Goal: Task Accomplishment & Management: Manage account settings

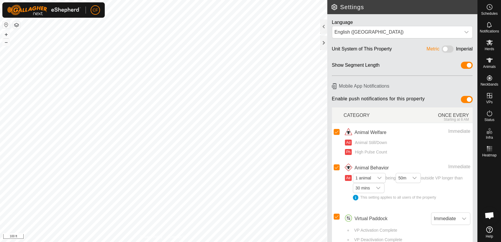
scroll to position [2253, 0]
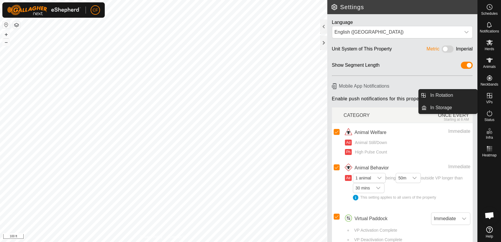
click at [489, 94] on icon at bounding box center [489, 95] width 7 height 7
click at [467, 98] on link "In Rotation" at bounding box center [451, 95] width 50 height 12
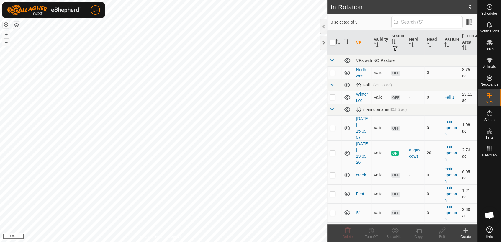
click at [331, 127] on p-checkbox at bounding box center [332, 127] width 6 height 5
click at [347, 231] on icon at bounding box center [347, 230] width 7 height 7
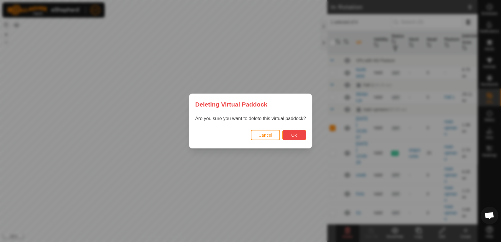
click at [290, 134] on button "Ok" at bounding box center [294, 135] width 24 height 10
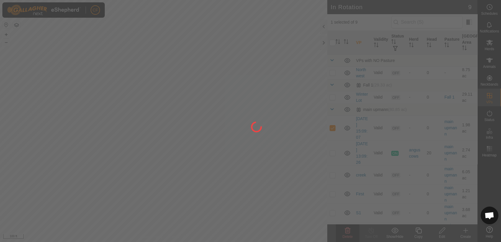
checkbox input "false"
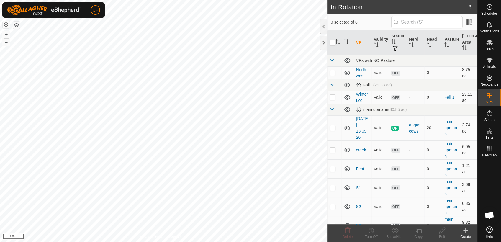
scroll to position [2253, 0]
click at [466, 232] on icon at bounding box center [465, 230] width 7 height 7
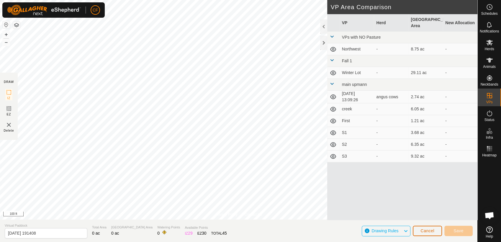
click at [425, 228] on button "Cancel" at bounding box center [426, 231] width 29 height 10
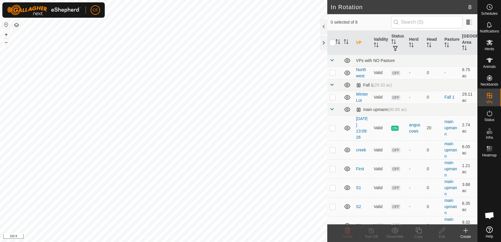
click at [463, 230] on icon at bounding box center [465, 230] width 7 height 7
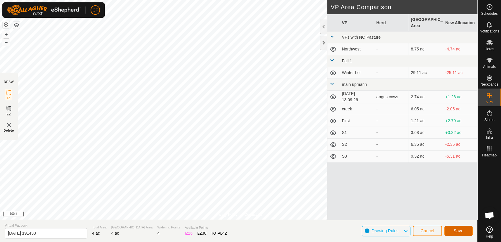
click at [459, 231] on span "Save" at bounding box center [458, 230] width 10 height 5
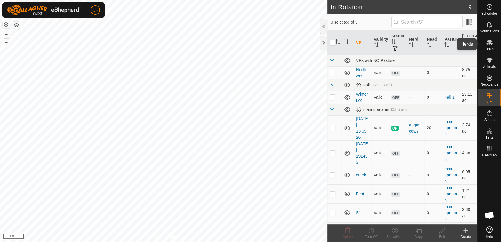
click at [490, 43] on icon at bounding box center [489, 43] width 6 height 6
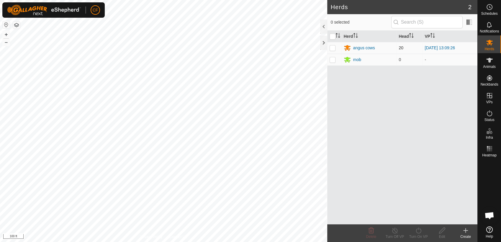
click at [332, 47] on p-checkbox at bounding box center [332, 47] width 6 height 5
checkbox input "true"
click at [417, 232] on icon at bounding box center [417, 230] width 7 height 7
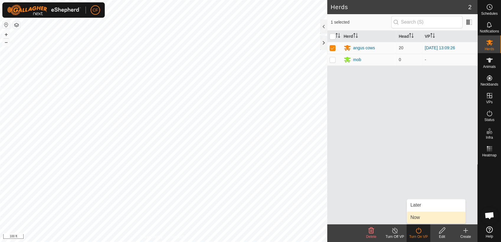
click at [416, 220] on link "Now" at bounding box center [436, 217] width 58 height 12
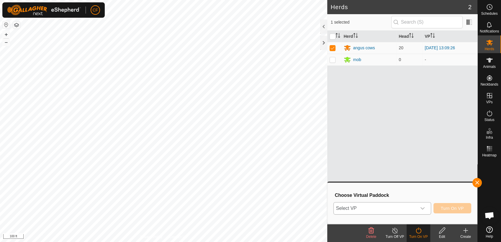
click at [425, 210] on icon "dropdown trigger" at bounding box center [422, 208] width 5 height 5
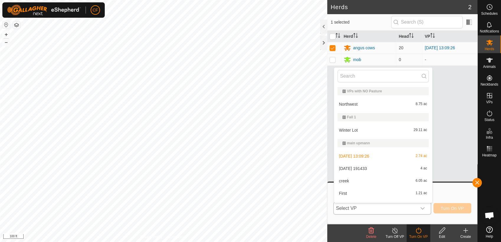
scroll to position [9, 0]
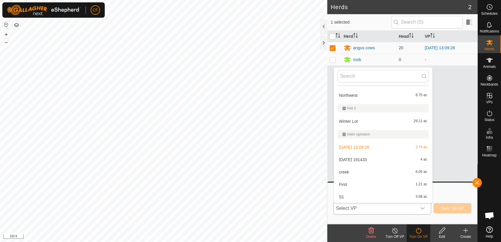
click at [381, 158] on li "[DATE] 191433 4 ac" at bounding box center [383, 160] width 98 height 12
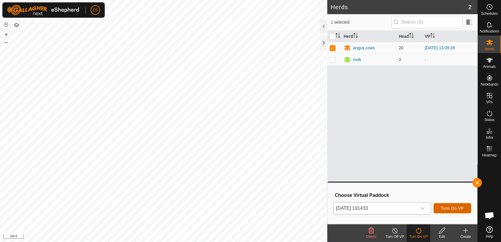
click at [452, 206] on span "Turn On VP" at bounding box center [451, 208] width 23 height 5
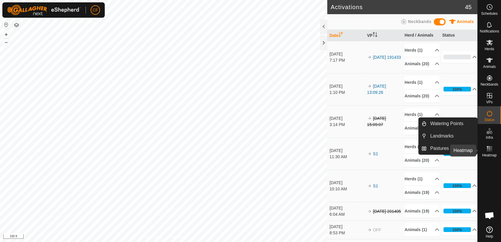
click at [488, 150] on rect at bounding box center [488, 150] width 1 height 1
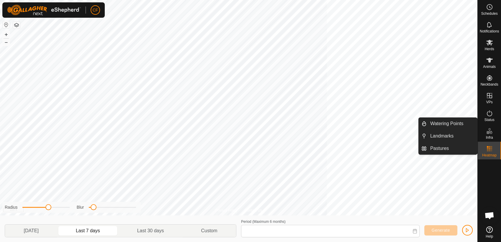
type input "[DATE] - [DATE]"
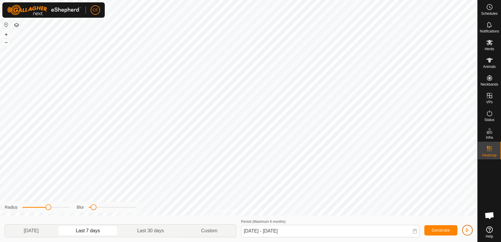
click at [468, 229] on span "button" at bounding box center [467, 230] width 5 height 5
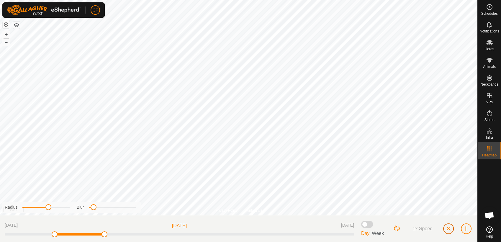
click at [445, 231] on button "button" at bounding box center [448, 228] width 11 height 11
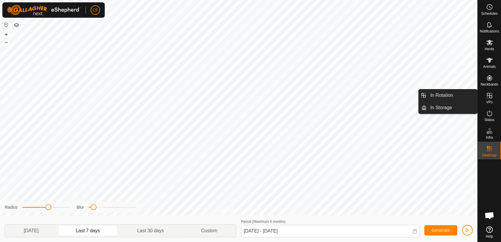
click at [488, 95] on icon at bounding box center [488, 95] width 5 height 5
click at [462, 98] on link "In Rotation" at bounding box center [451, 95] width 50 height 12
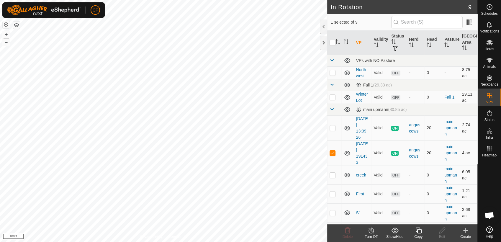
click at [332, 151] on p-checkbox at bounding box center [332, 152] width 6 height 5
checkbox input "false"
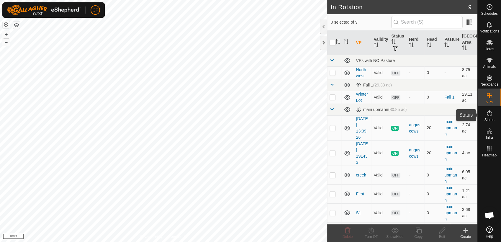
click at [491, 118] on span "Status" at bounding box center [489, 120] width 10 height 4
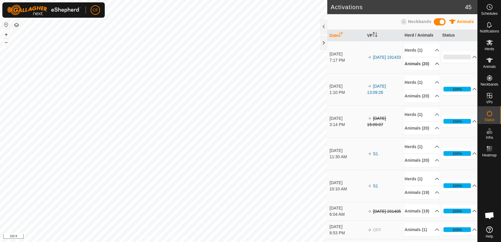
click at [430, 68] on p-accordion-header "Animals (20)" at bounding box center [421, 63] width 35 height 13
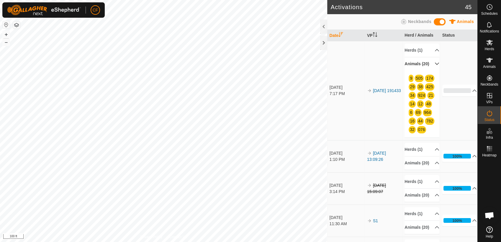
click at [429, 66] on p-accordion-header "Animals (20)" at bounding box center [421, 63] width 35 height 13
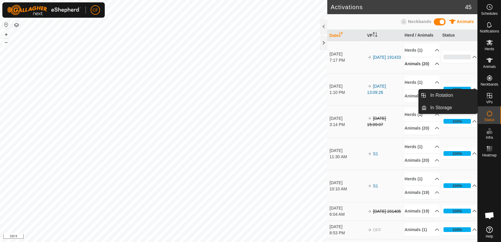
click at [486, 96] on icon at bounding box center [489, 95] width 7 height 7
click at [446, 96] on link "In Rotation" at bounding box center [451, 95] width 50 height 12
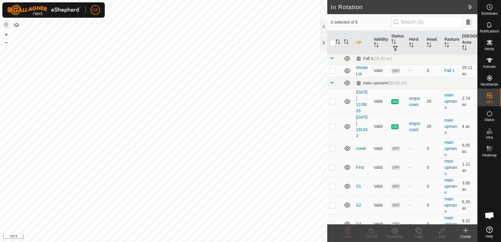
scroll to position [35, 0]
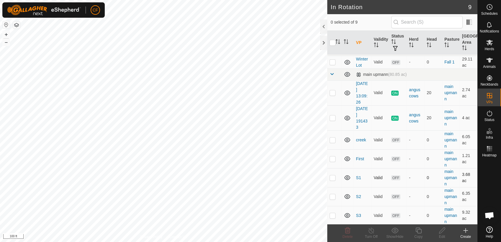
click at [333, 178] on p-checkbox at bounding box center [332, 177] width 6 height 5
click at [347, 234] on div "Delete" at bounding box center [347, 236] width 24 height 5
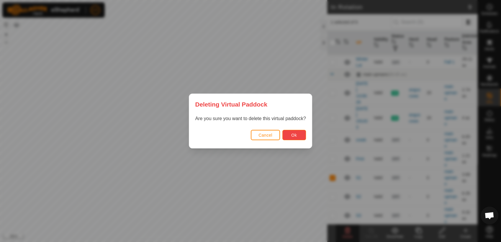
click at [291, 133] on span "Ok" at bounding box center [294, 135] width 6 height 5
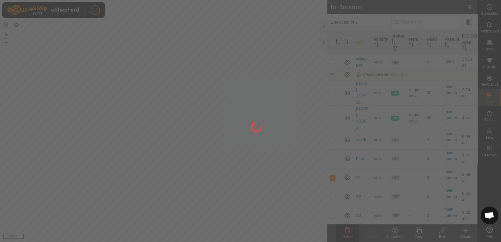
checkbox input "false"
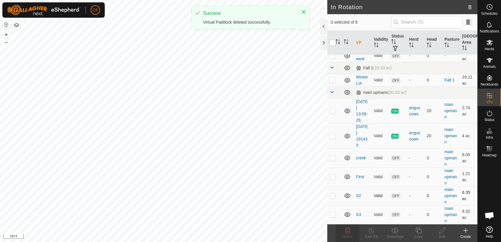
scroll to position [17, 0]
click at [332, 195] on p-checkbox at bounding box center [332, 196] width 6 height 5
checkbox input "true"
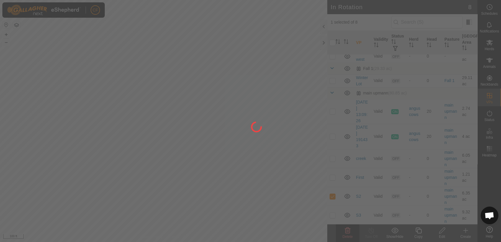
click at [345, 235] on div at bounding box center [250, 121] width 501 height 242
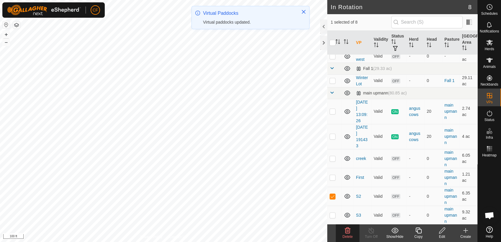
click at [345, 235] on span "Delete" at bounding box center [347, 236] width 10 height 4
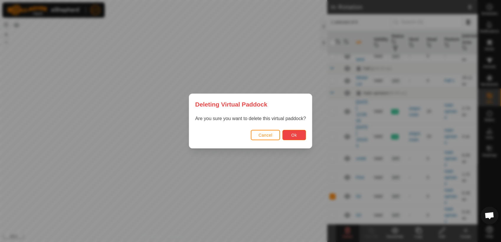
click at [293, 136] on span "Ok" at bounding box center [294, 135] width 6 height 5
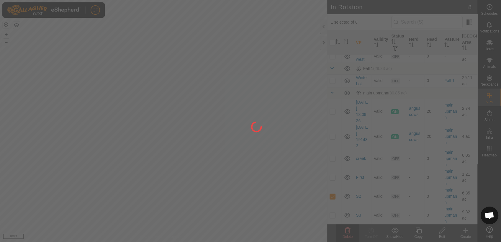
checkbox input "false"
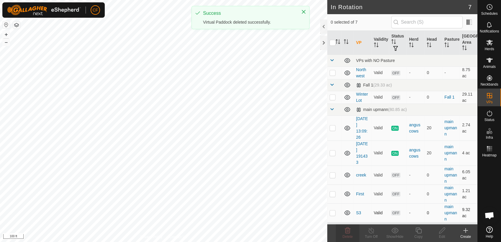
click at [331, 214] on p-checkbox at bounding box center [332, 212] width 6 height 5
checkbox input "true"
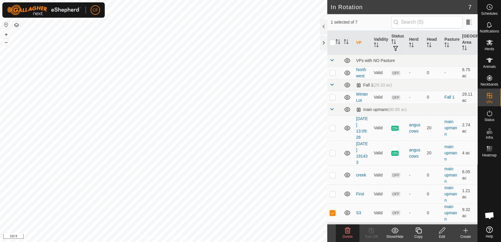
click at [348, 232] on icon at bounding box center [348, 230] width 6 height 6
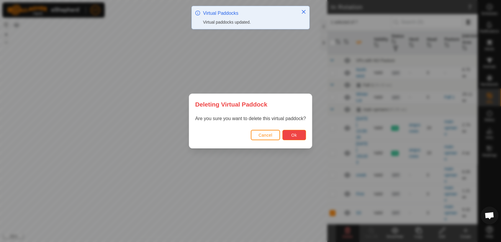
click at [297, 134] on button "Ok" at bounding box center [294, 135] width 24 height 10
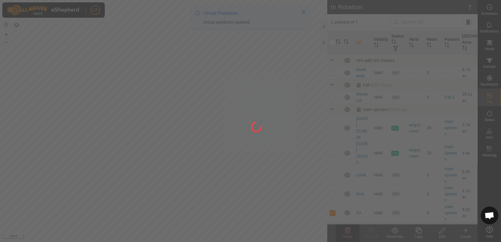
checkbox input "false"
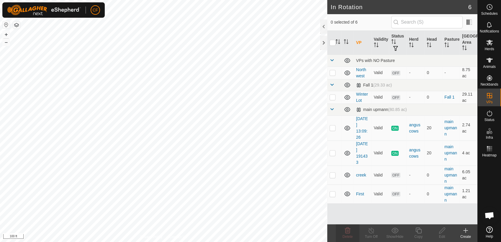
click at [464, 232] on icon at bounding box center [465, 230] width 7 height 7
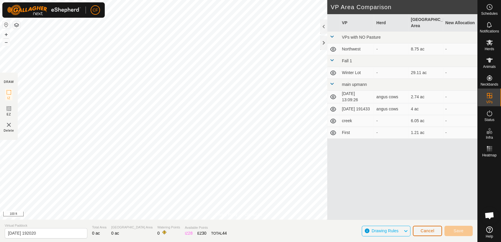
click at [432, 232] on span "Cancel" at bounding box center [427, 230] width 14 height 5
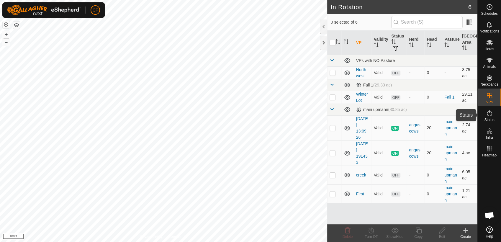
click at [489, 112] on icon at bounding box center [488, 113] width 5 height 6
